Goal: Contribute content

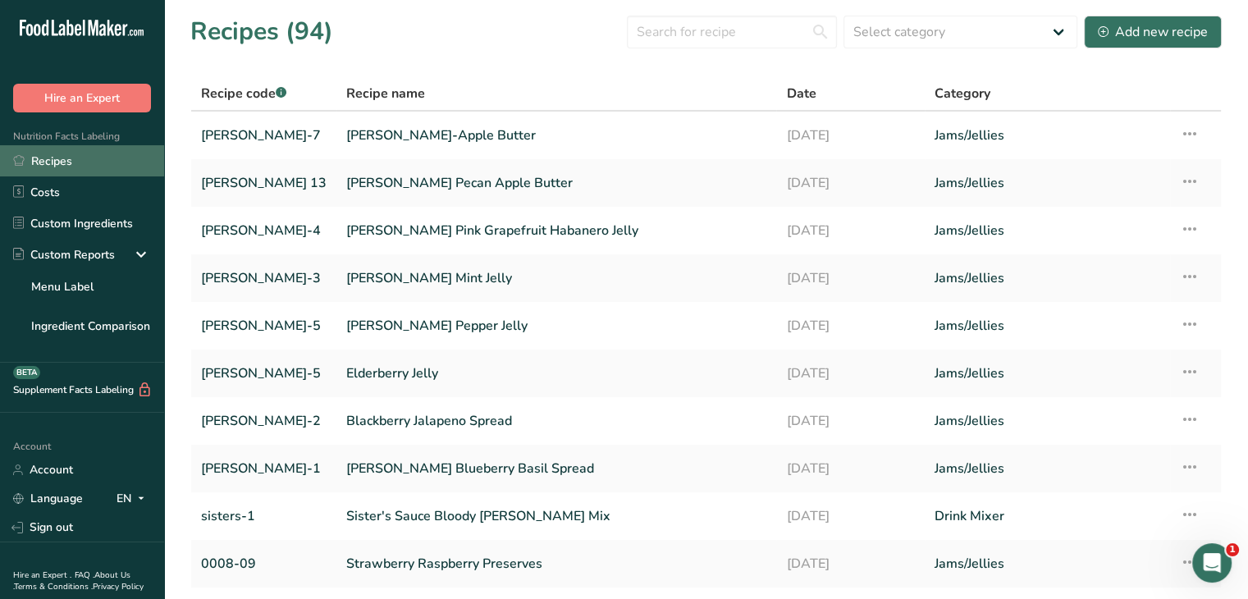
click at [49, 162] on link "Recipes" at bounding box center [82, 160] width 164 height 31
click at [1199, 27] on div "Add new recipe" at bounding box center [1153, 32] width 110 height 20
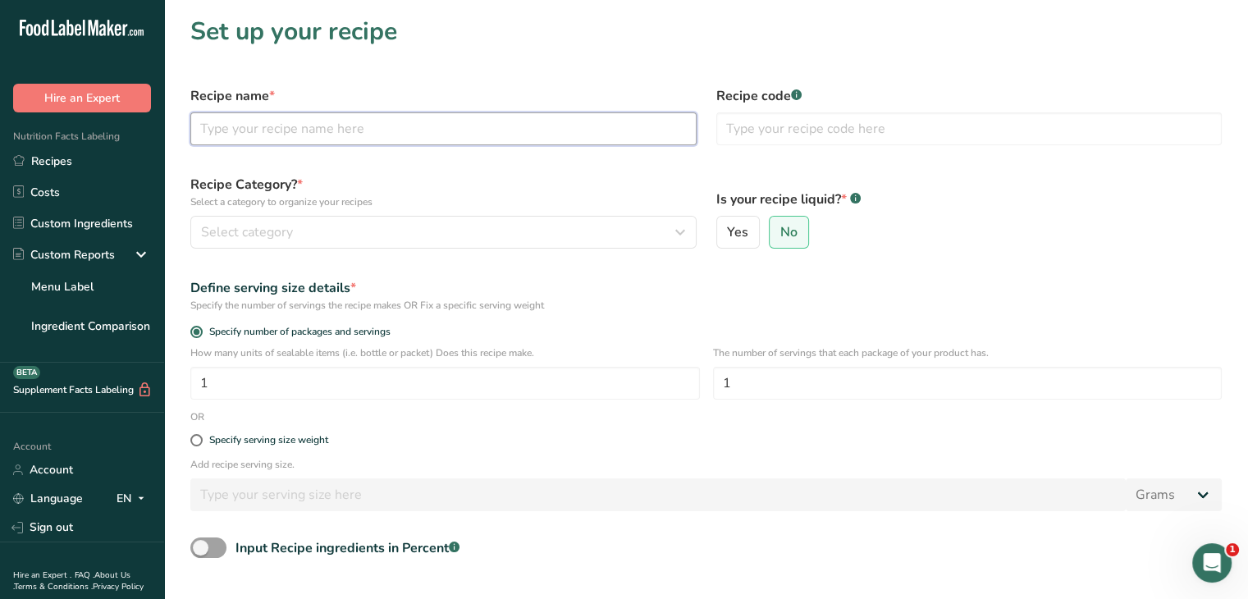
click at [452, 127] on input "text" at bounding box center [443, 128] width 506 height 33
type input "Mercier Apple Sauce"
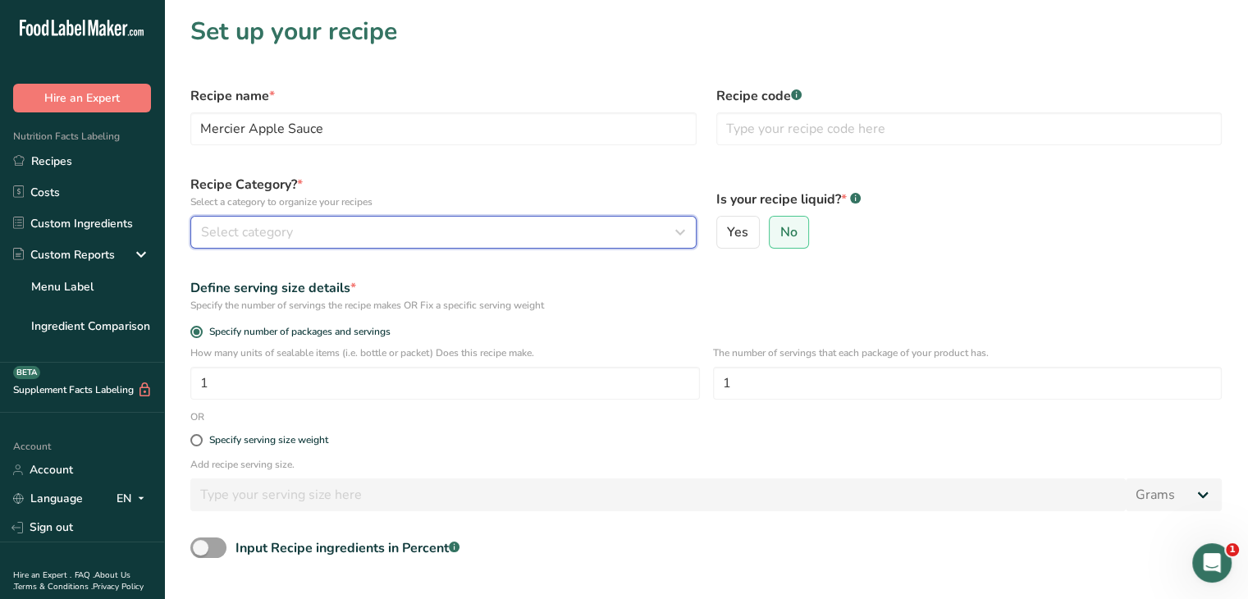
click at [506, 243] on button "Select category" at bounding box center [443, 232] width 506 height 33
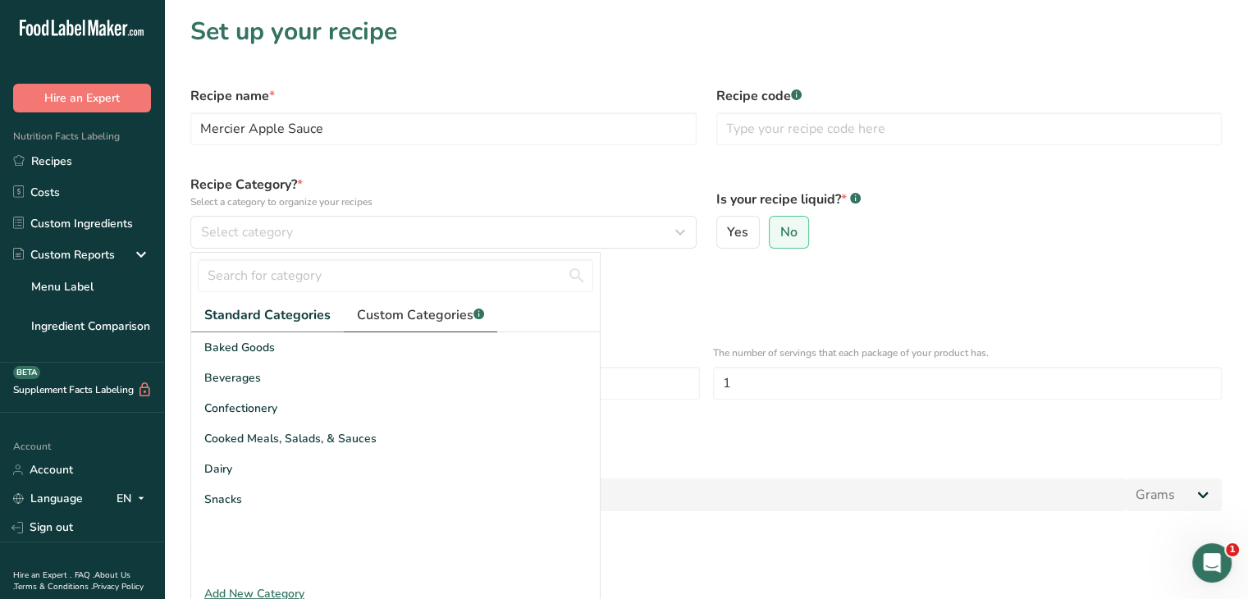
click at [409, 311] on span "Custom Categories .a-a{fill:#347362;}.b-a{fill:#fff;}" at bounding box center [420, 315] width 127 height 20
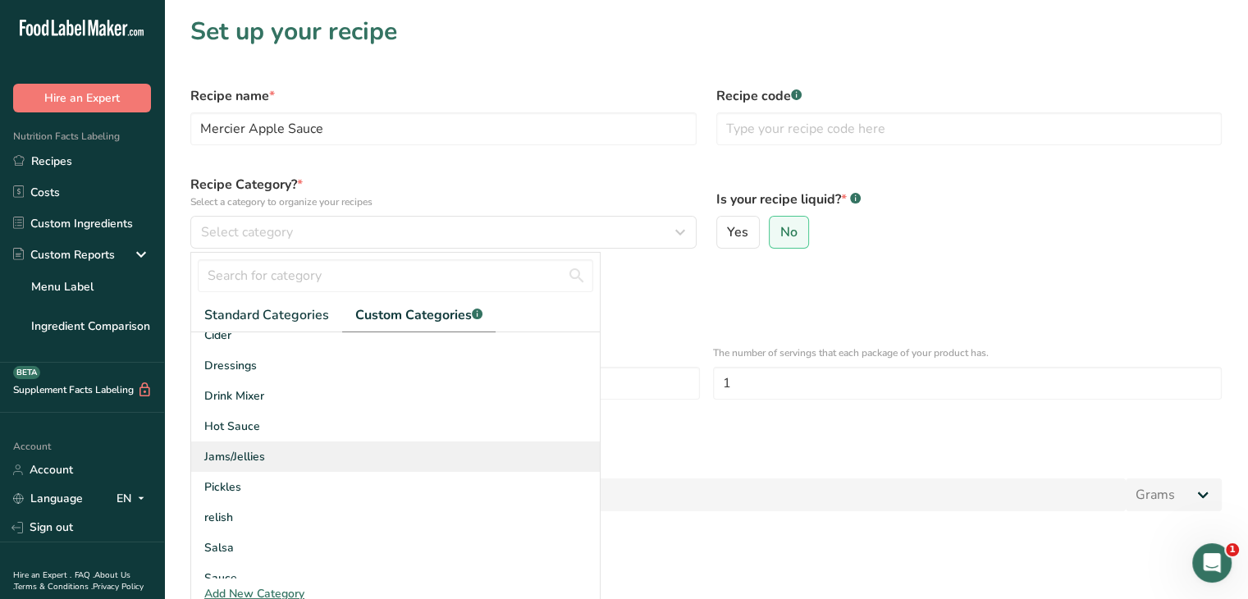
scroll to position [89, 0]
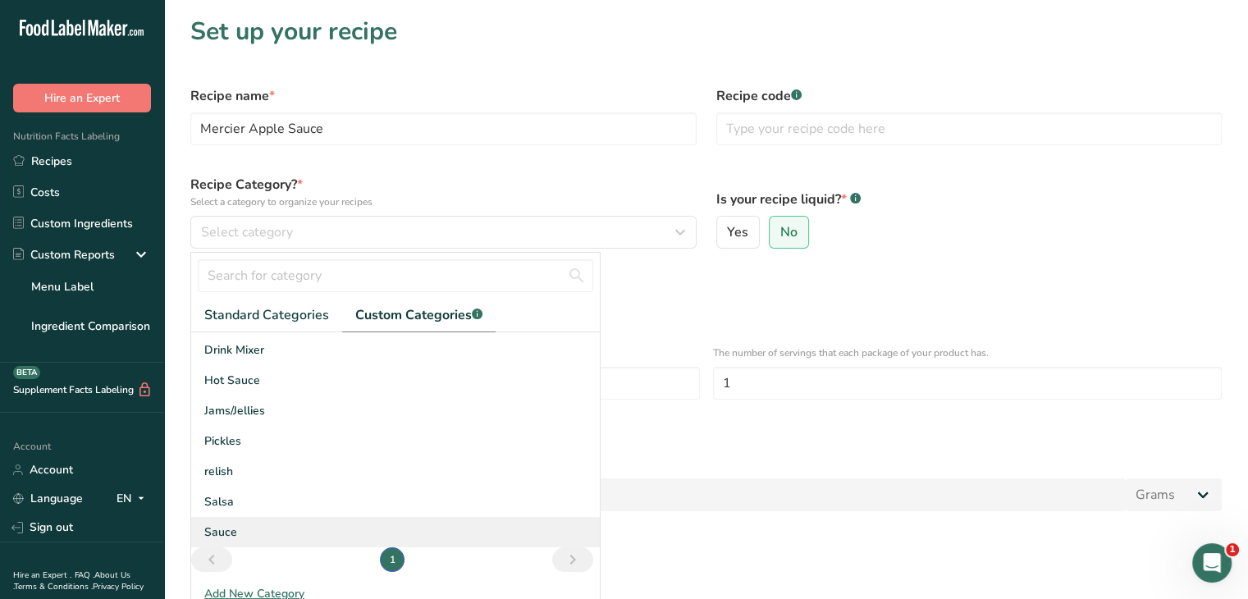
click at [328, 520] on div "Sauce" at bounding box center [395, 532] width 409 height 30
